Goal: Task Accomplishment & Management: Complete application form

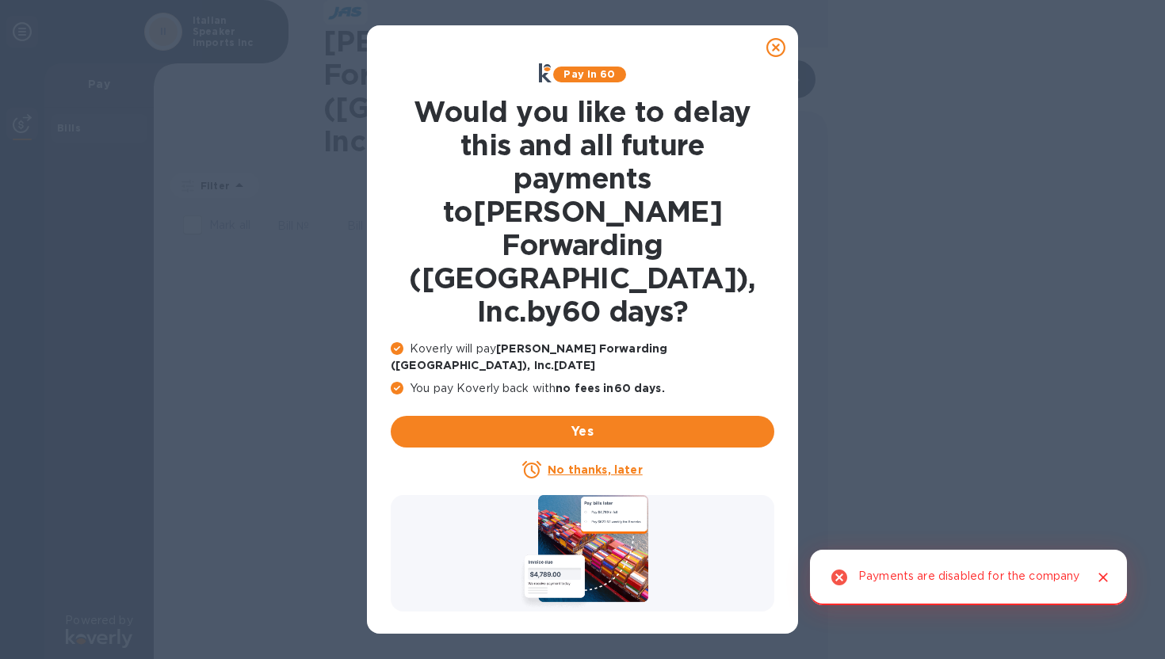
click at [1103, 572] on icon "Close" at bounding box center [1103, 578] width 16 height 16
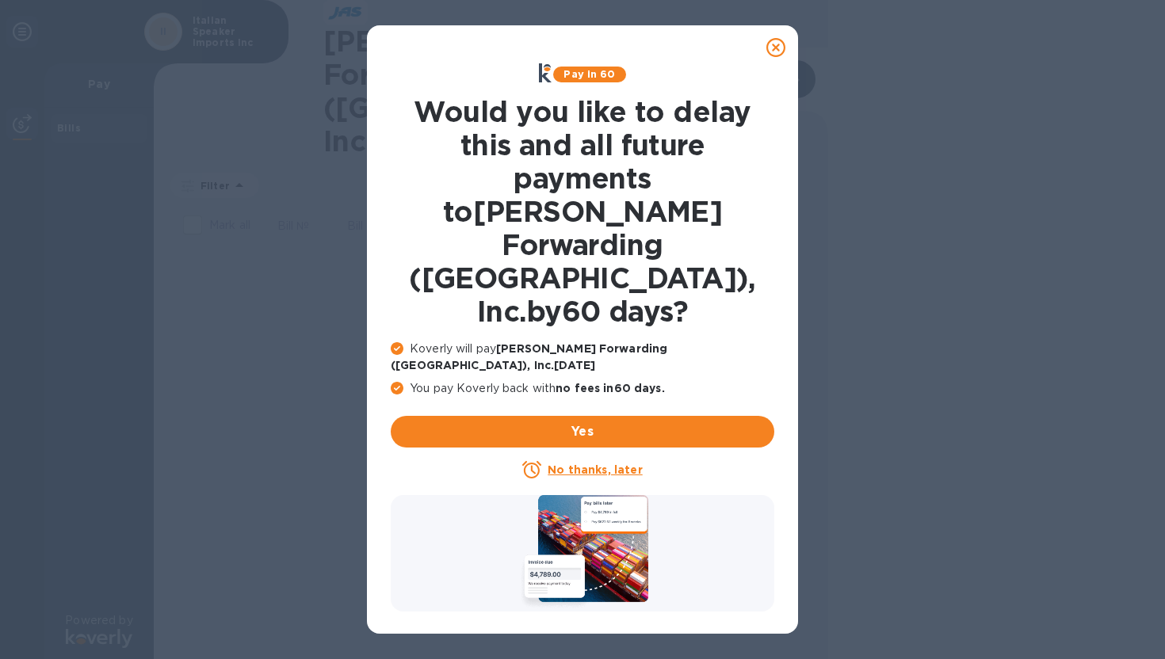
click at [770, 44] on icon at bounding box center [775, 47] width 19 height 19
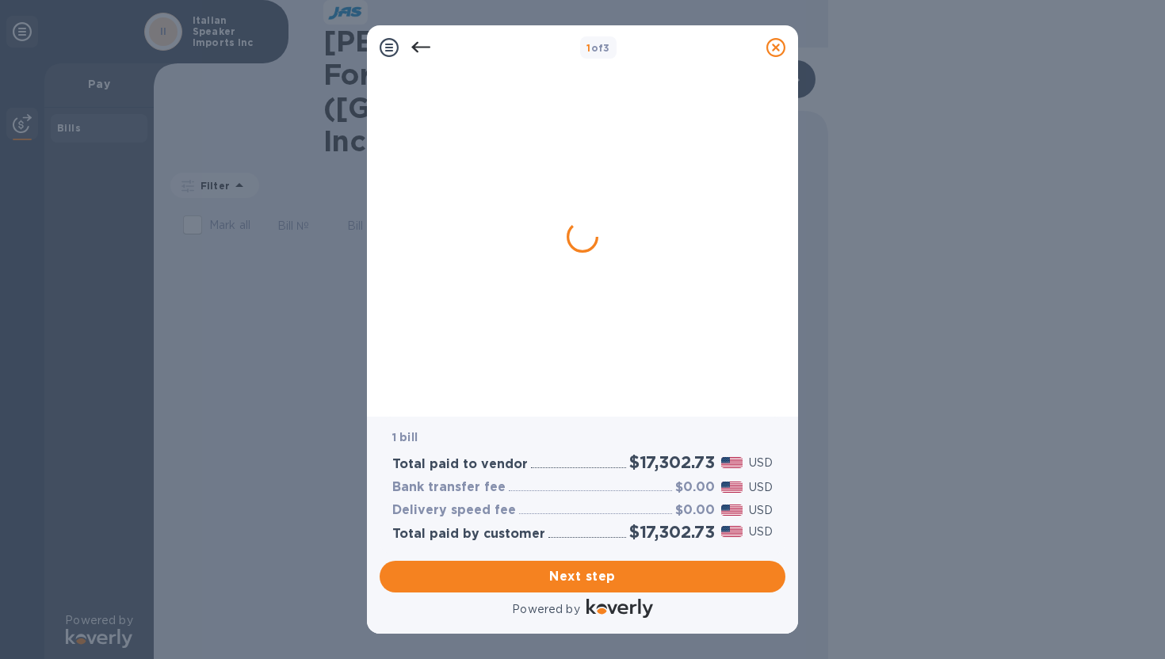
click at [420, 45] on icon at bounding box center [420, 47] width 19 height 19
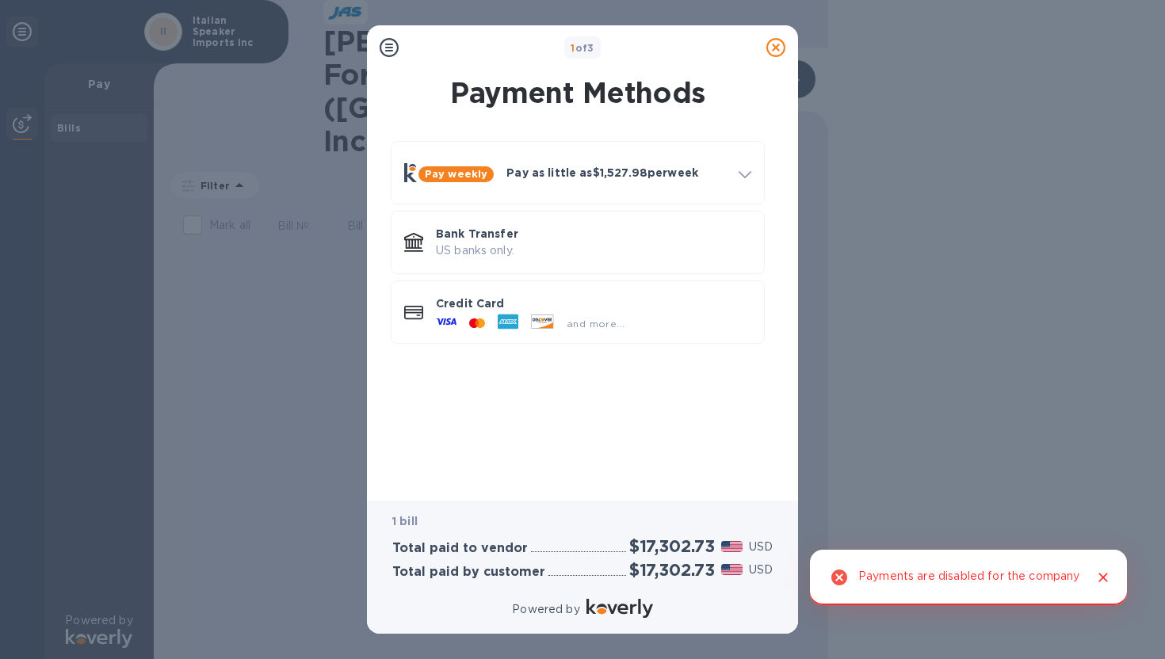
click at [1102, 578] on icon "Close" at bounding box center [1103, 578] width 16 height 16
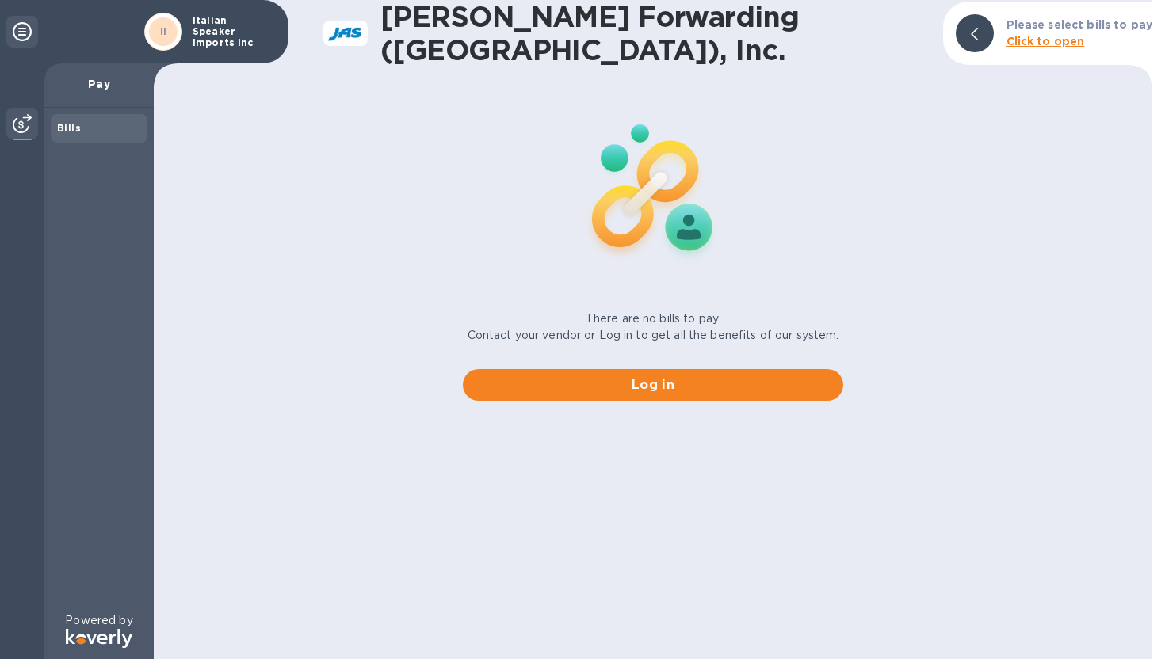
click at [223, 25] on p "Italian Speaker Imports Inc" at bounding box center [232, 31] width 79 height 33
click at [21, 39] on icon at bounding box center [22, 31] width 19 height 19
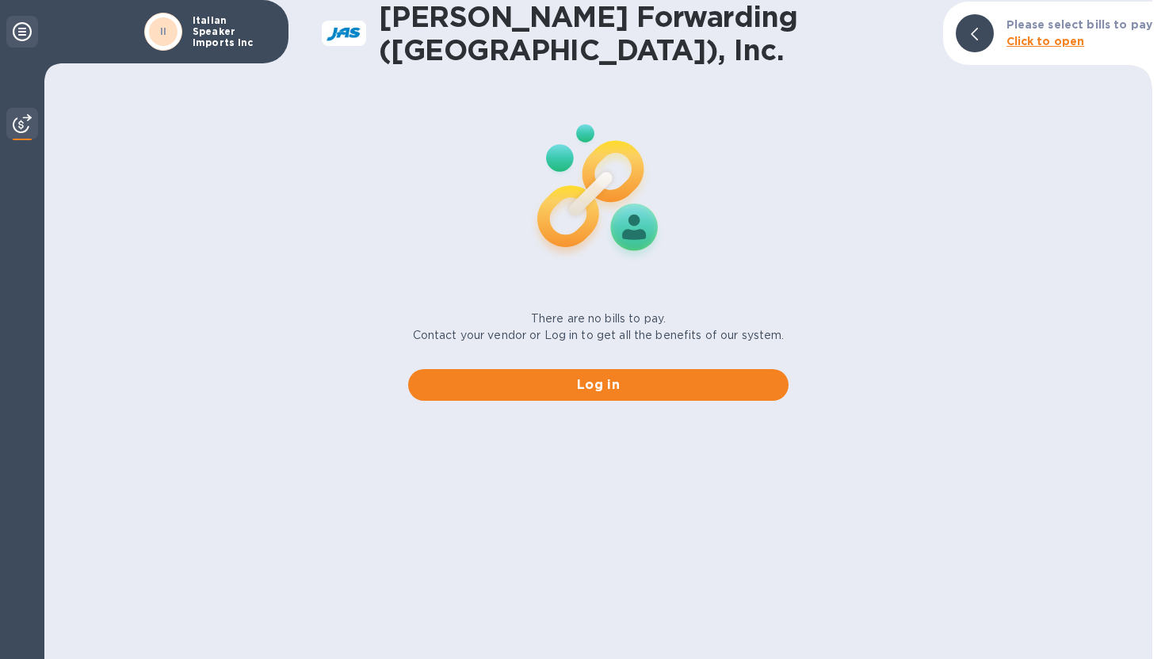
click at [30, 36] on icon at bounding box center [22, 31] width 19 height 19
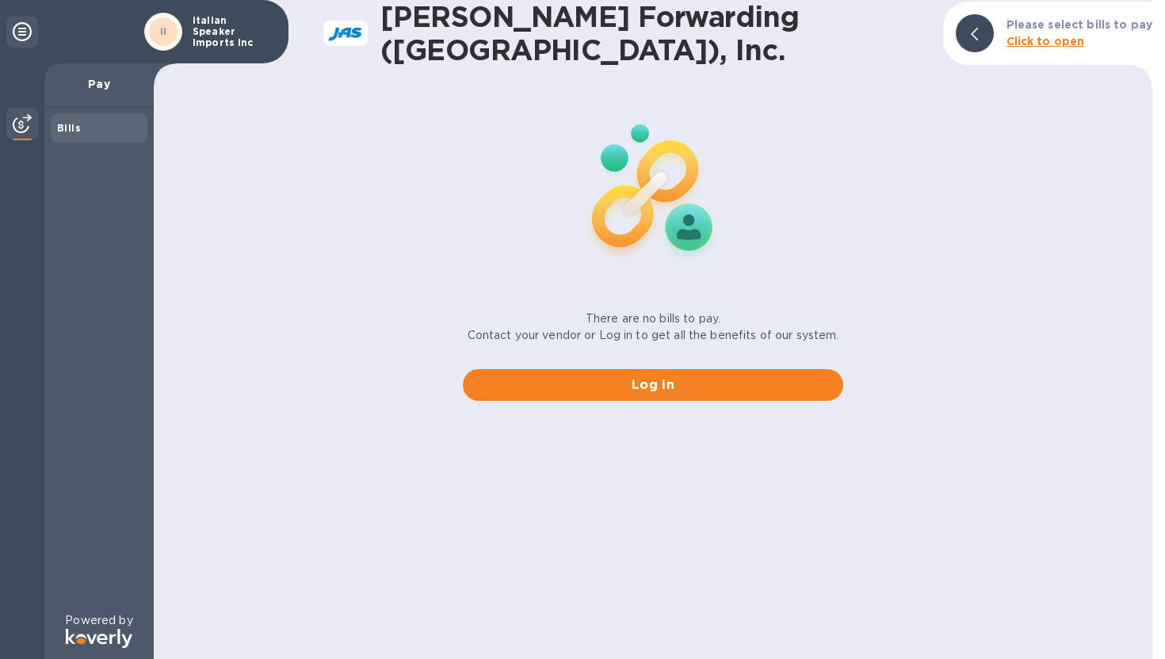
click at [172, 38] on div "II" at bounding box center [163, 31] width 29 height 29
click at [1064, 43] on b "Click to open" at bounding box center [1045, 41] width 78 height 13
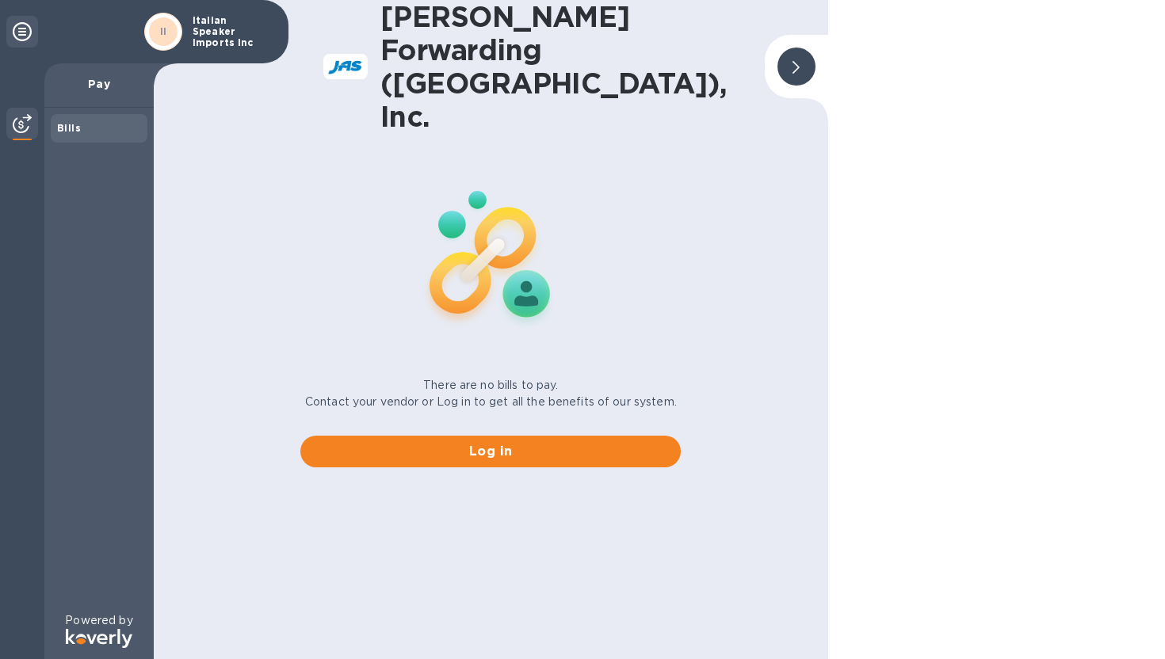
click at [795, 48] on div at bounding box center [796, 67] width 38 height 38
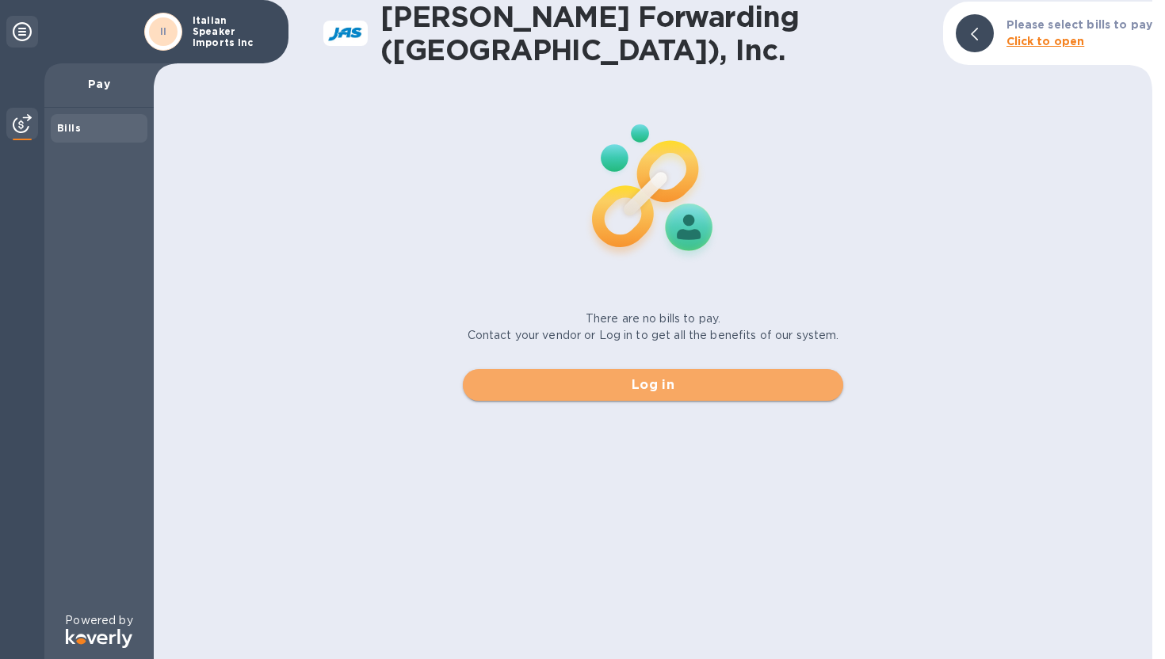
click at [606, 389] on span "Log in" at bounding box center [652, 385] width 355 height 19
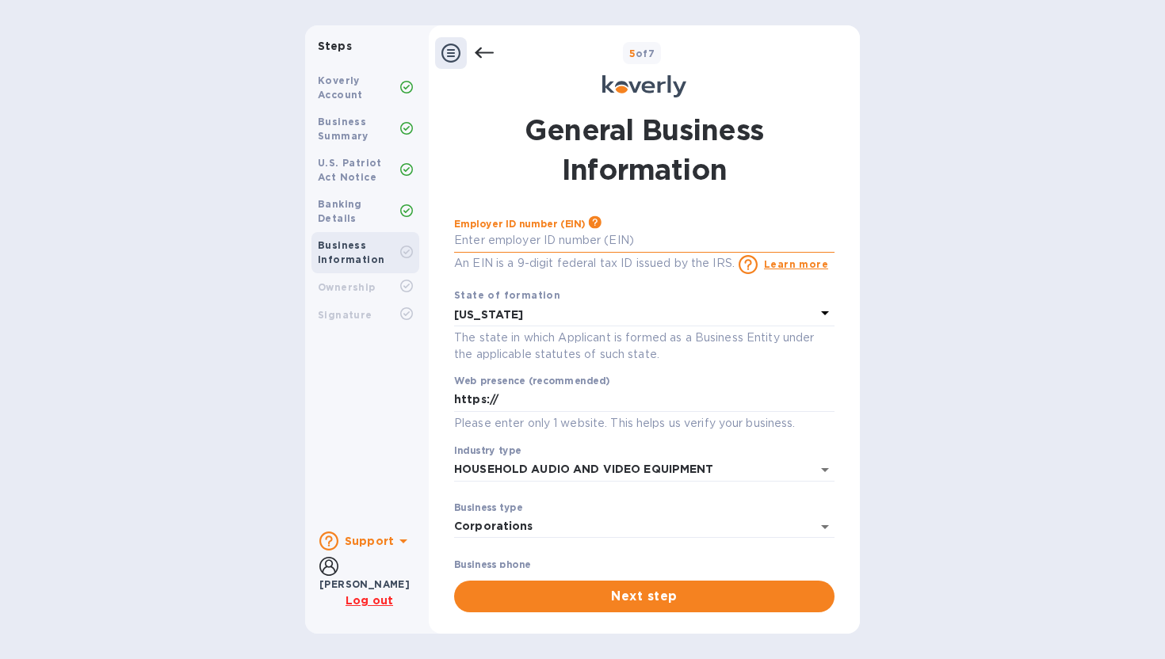
click at [548, 229] on input "text" at bounding box center [644, 241] width 380 height 24
click at [471, 239] on input "46483700" at bounding box center [644, 241] width 380 height 24
type input "***00"
click at [498, 239] on input "***00" at bounding box center [644, 241] width 380 height 24
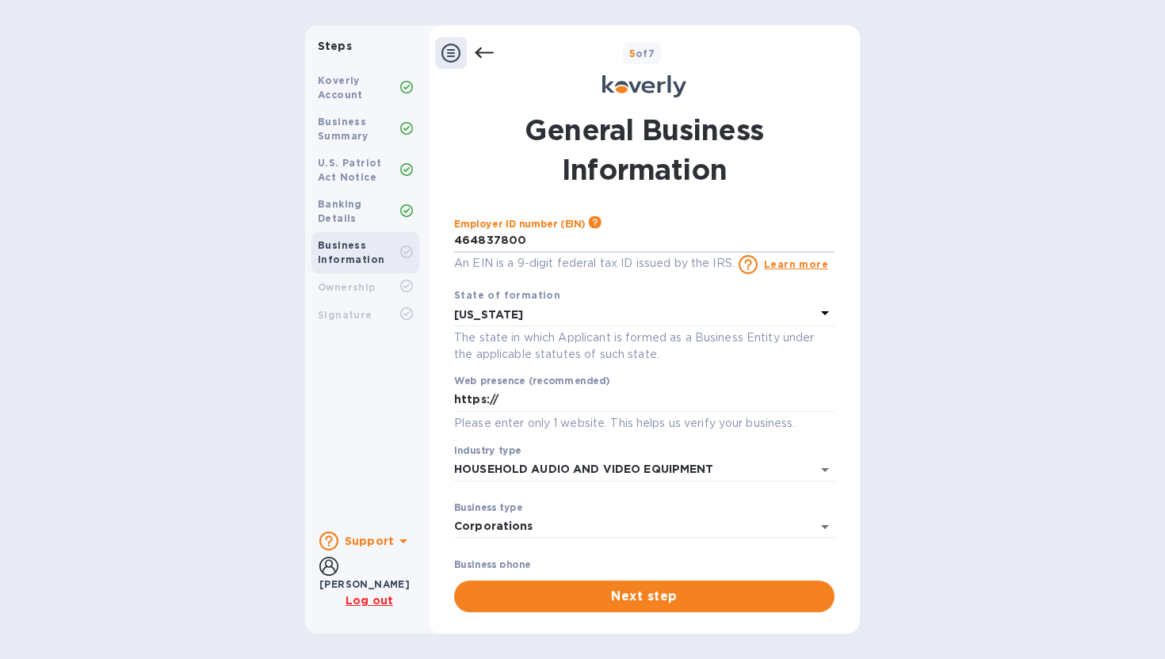
type input "***00"
click at [955, 369] on div "Steps Koverly Account Business Summary U.S. Patriot Act Notice Banking Details …" at bounding box center [582, 329] width 1165 height 609
click at [632, 592] on span "Next step" at bounding box center [644, 596] width 355 height 19
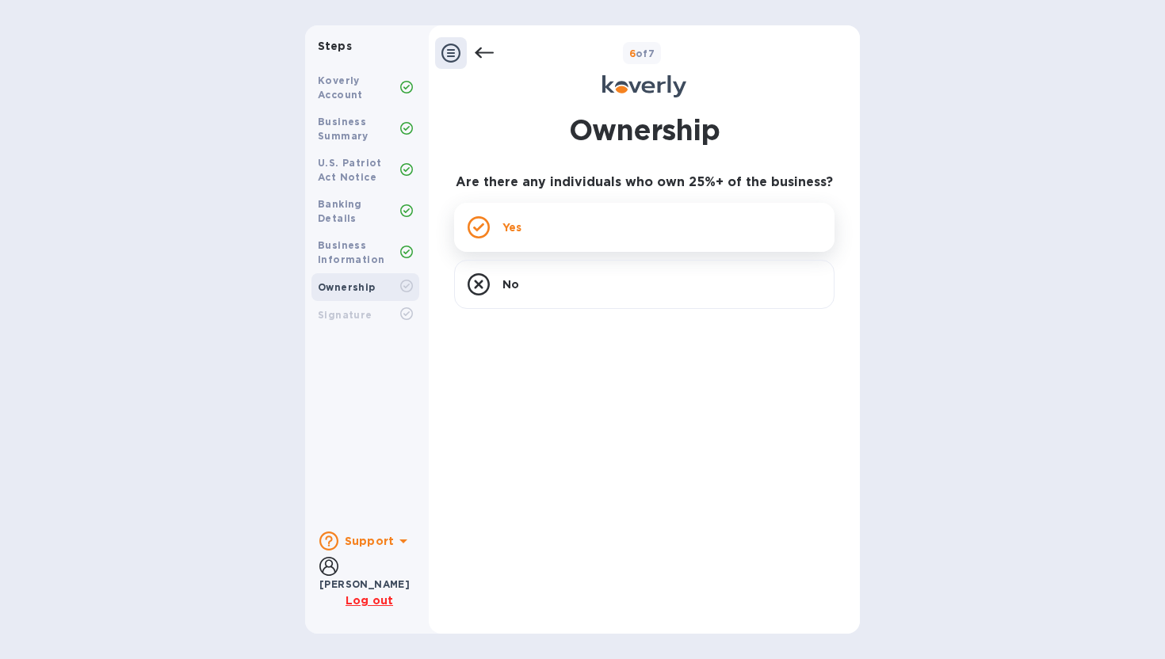
click at [582, 236] on div "Yes" at bounding box center [644, 227] width 380 height 49
click at [498, 225] on div "Yes" at bounding box center [644, 227] width 380 height 49
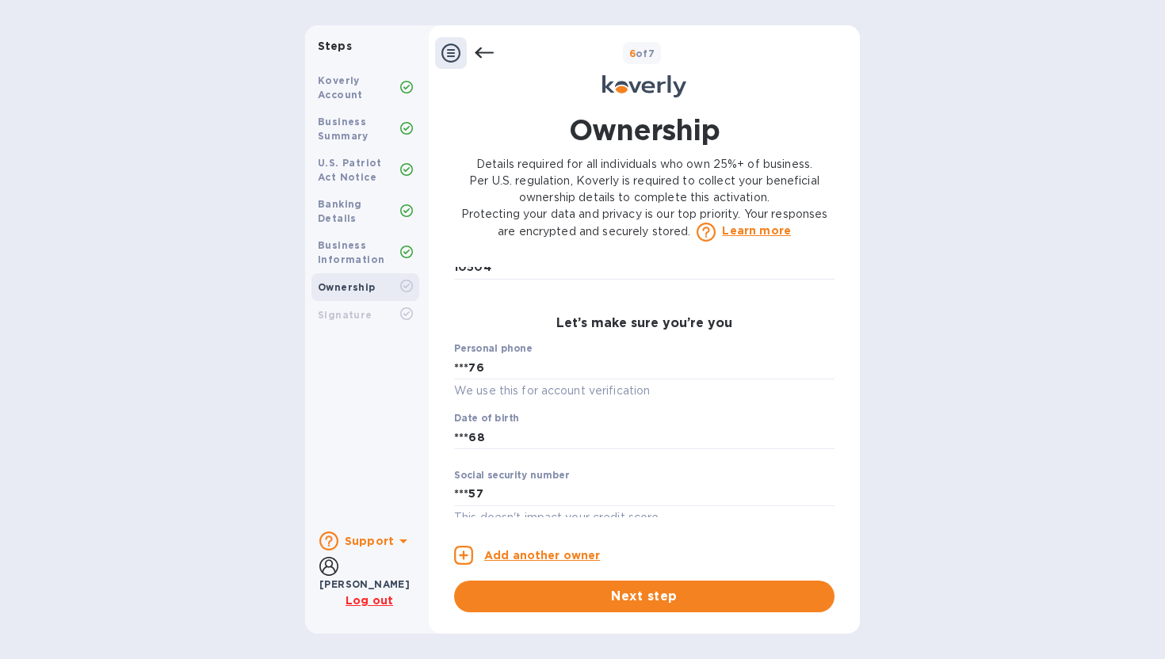
scroll to position [777, 0]
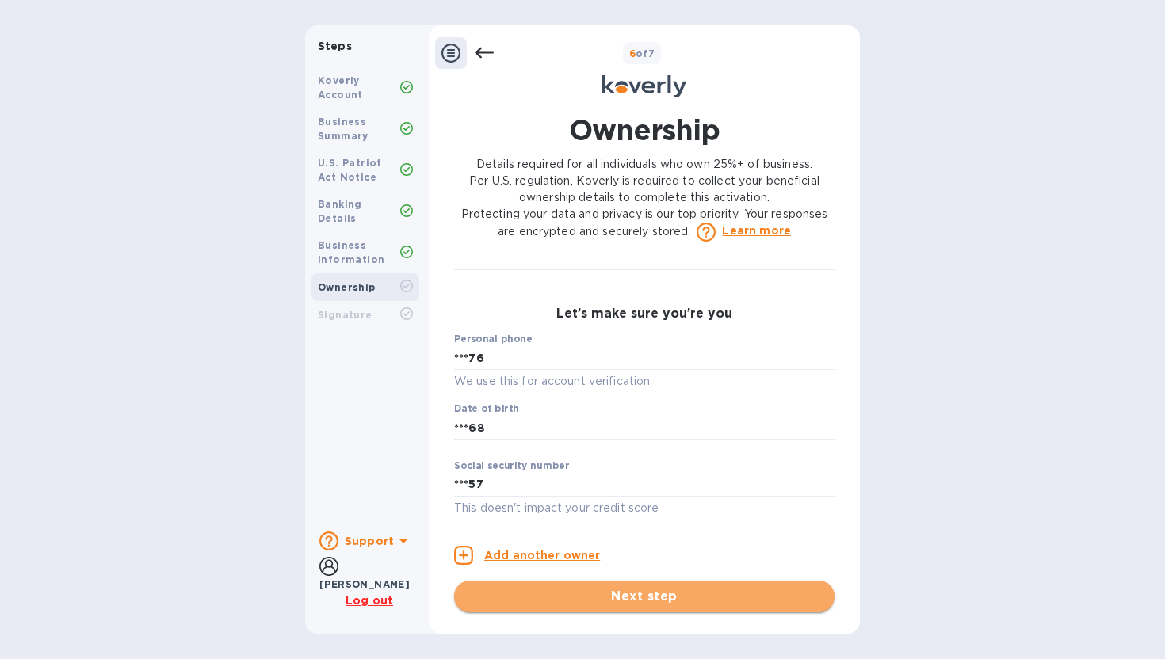
click at [606, 604] on span "Next step" at bounding box center [644, 596] width 355 height 19
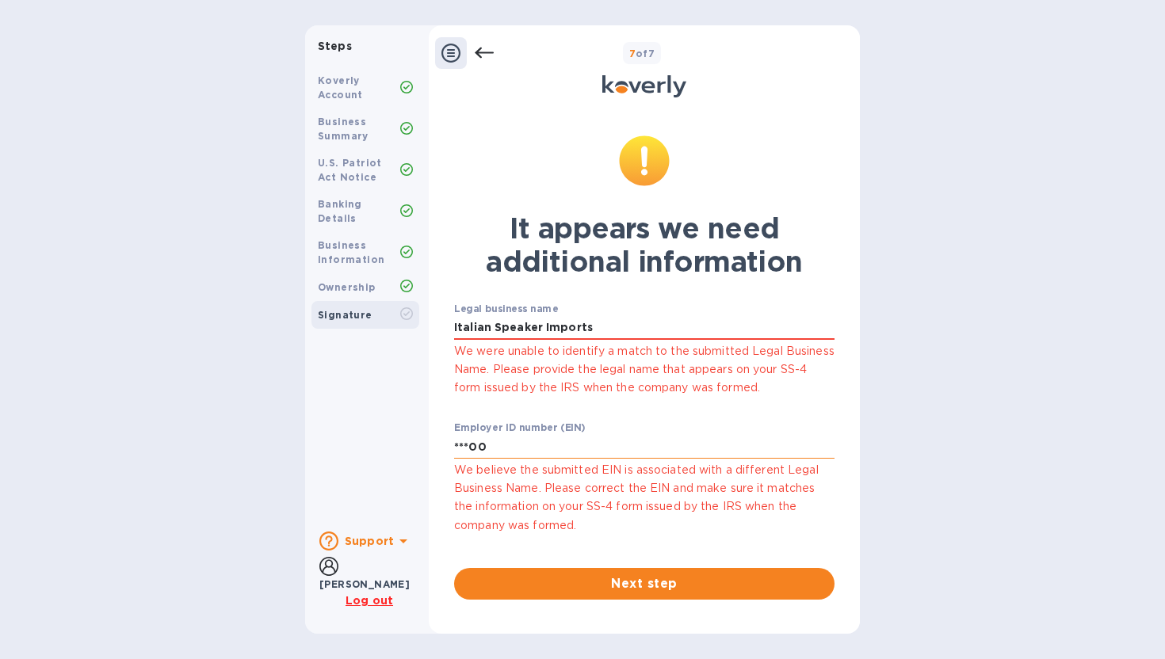
click at [500, 444] on input "***00" at bounding box center [644, 447] width 380 height 24
type input "***00"
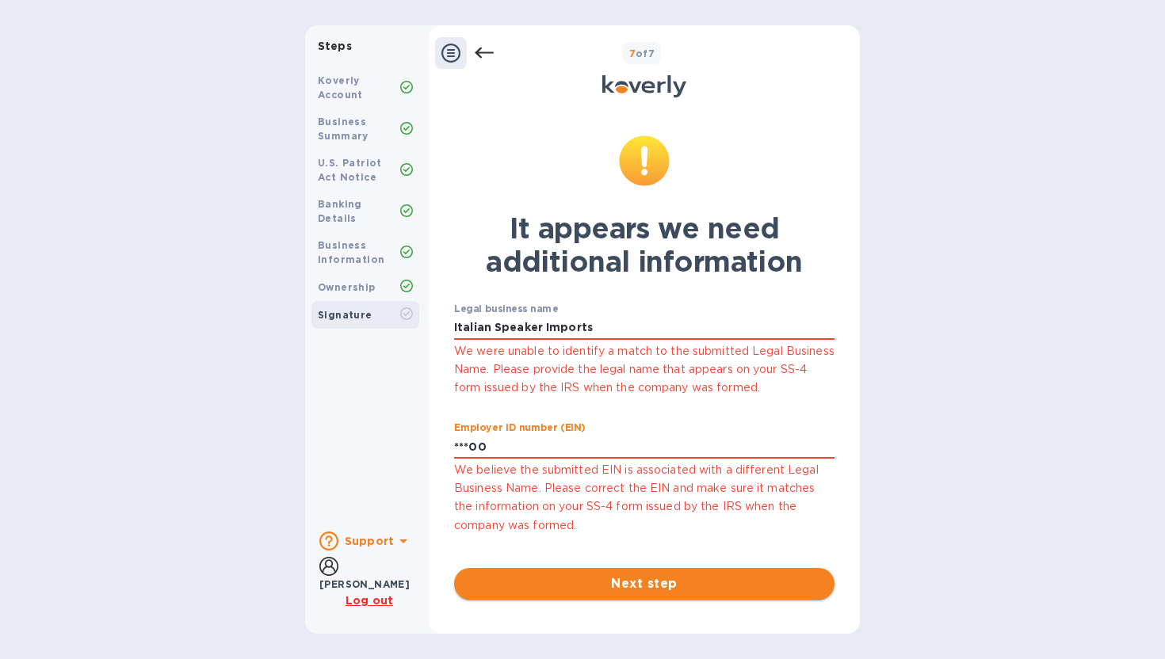
click at [618, 576] on span "Next step" at bounding box center [644, 584] width 355 height 19
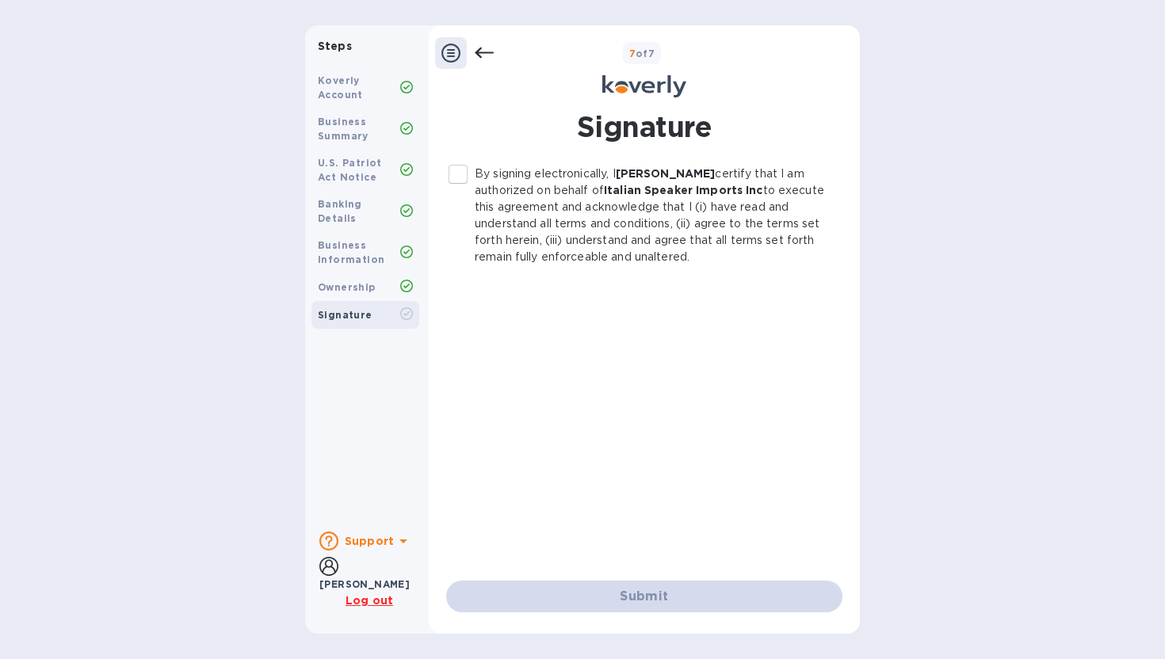
click at [527, 208] on p "By signing electronically, I [PERSON_NAME] certify that I am authorized on beha…" at bounding box center [652, 216] width 355 height 100
click at [475, 191] on input "By signing electronically, I [PERSON_NAME] certify that I am authorized on beha…" at bounding box center [457, 174] width 33 height 33
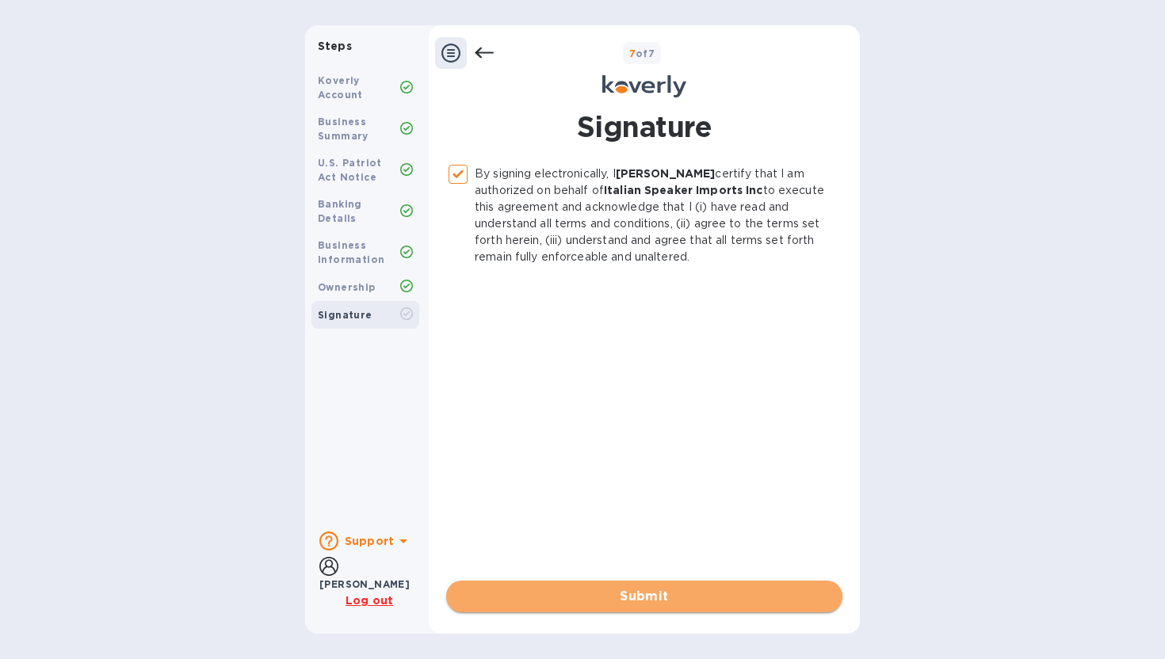
click at [643, 598] on span "Submit" at bounding box center [644, 596] width 371 height 19
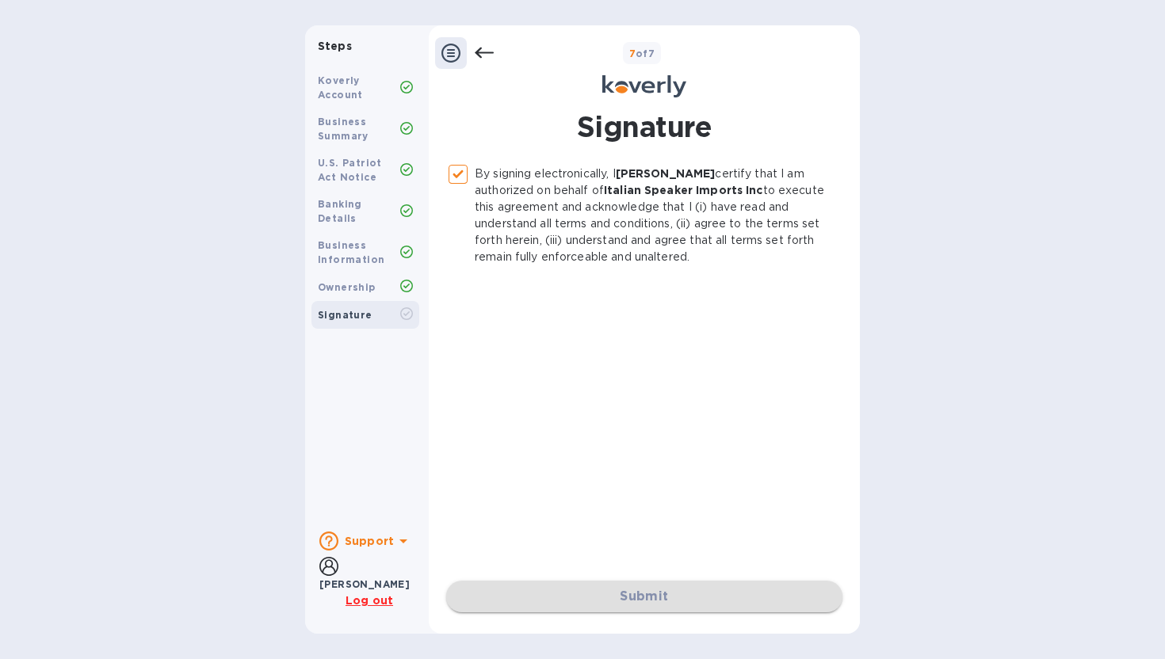
checkbox input "false"
